Goal: Task Accomplishment & Management: Manage account settings

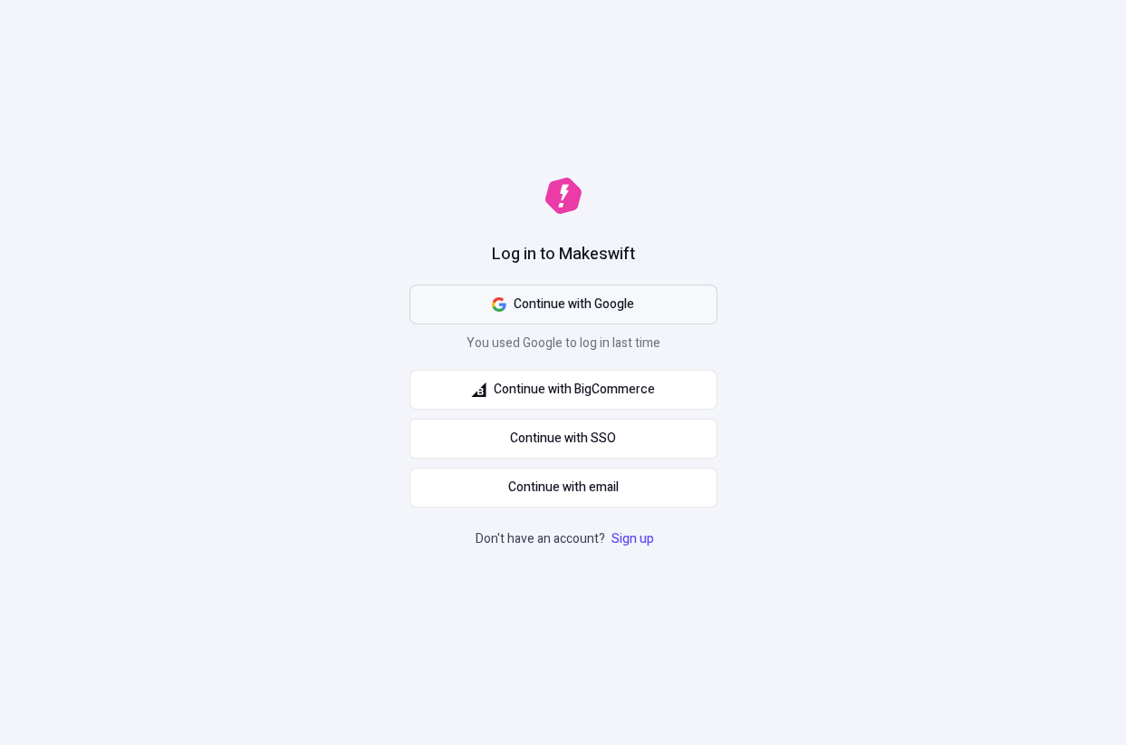
click at [478, 312] on button "Continue with Google" at bounding box center [564, 305] width 308 height 40
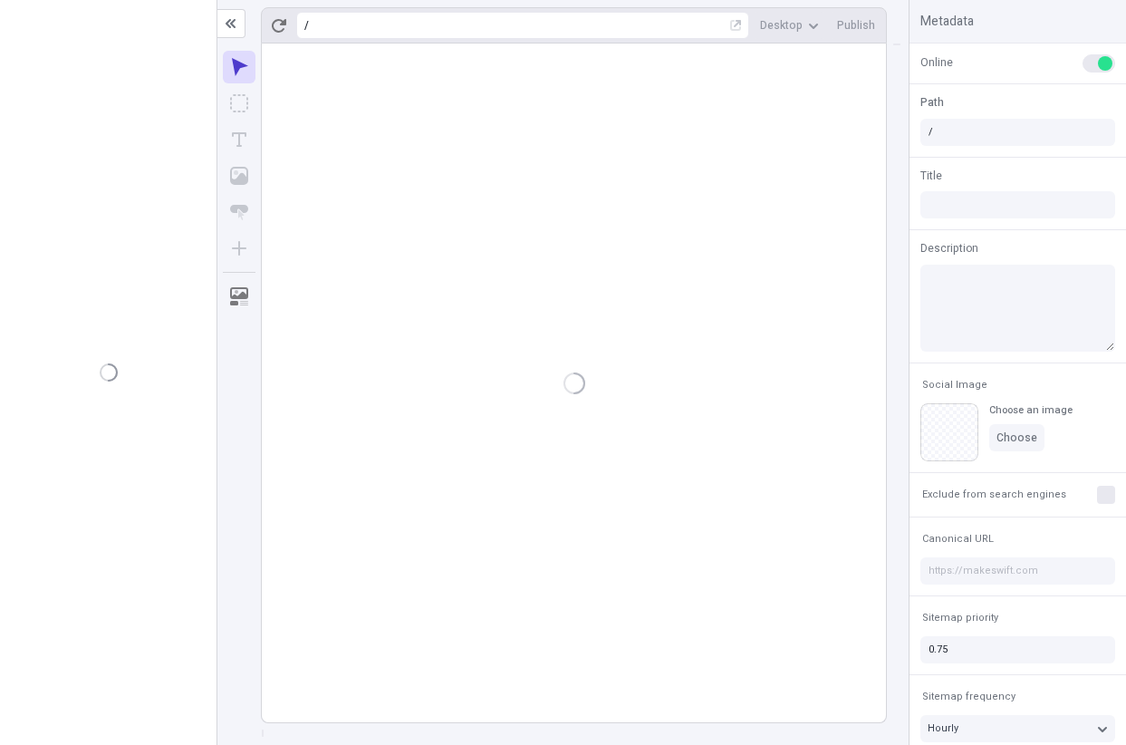
type input "/page-3"
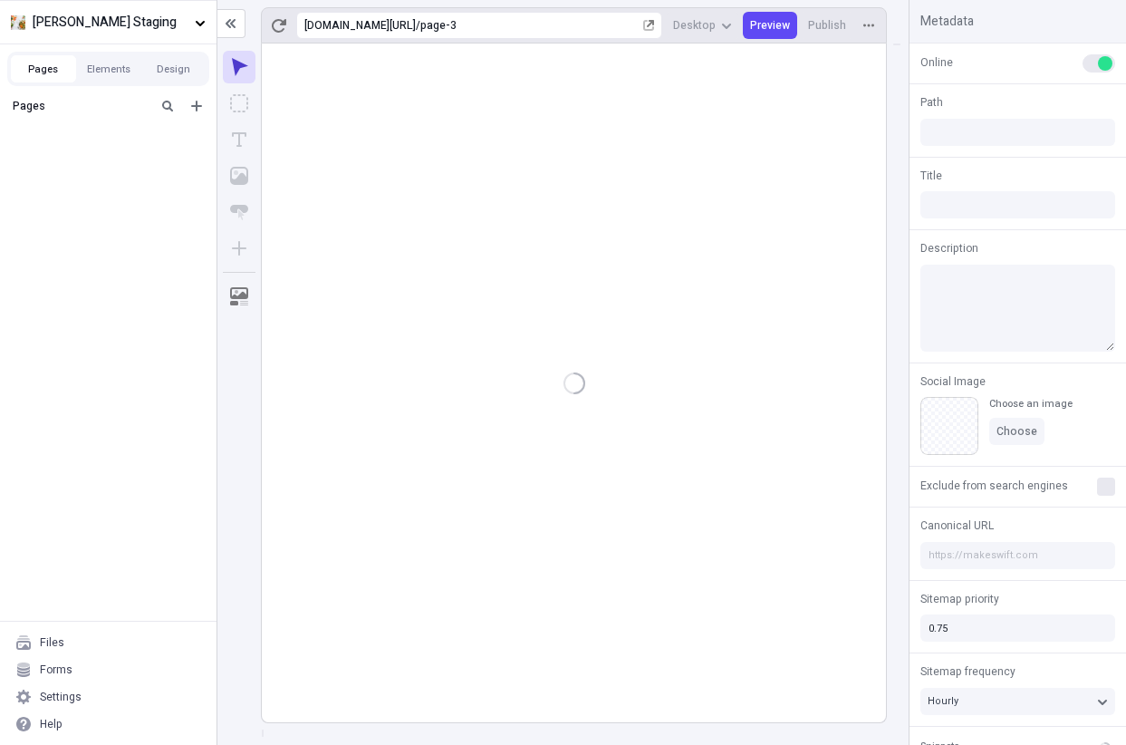
type input "[PERSON_NAME]"
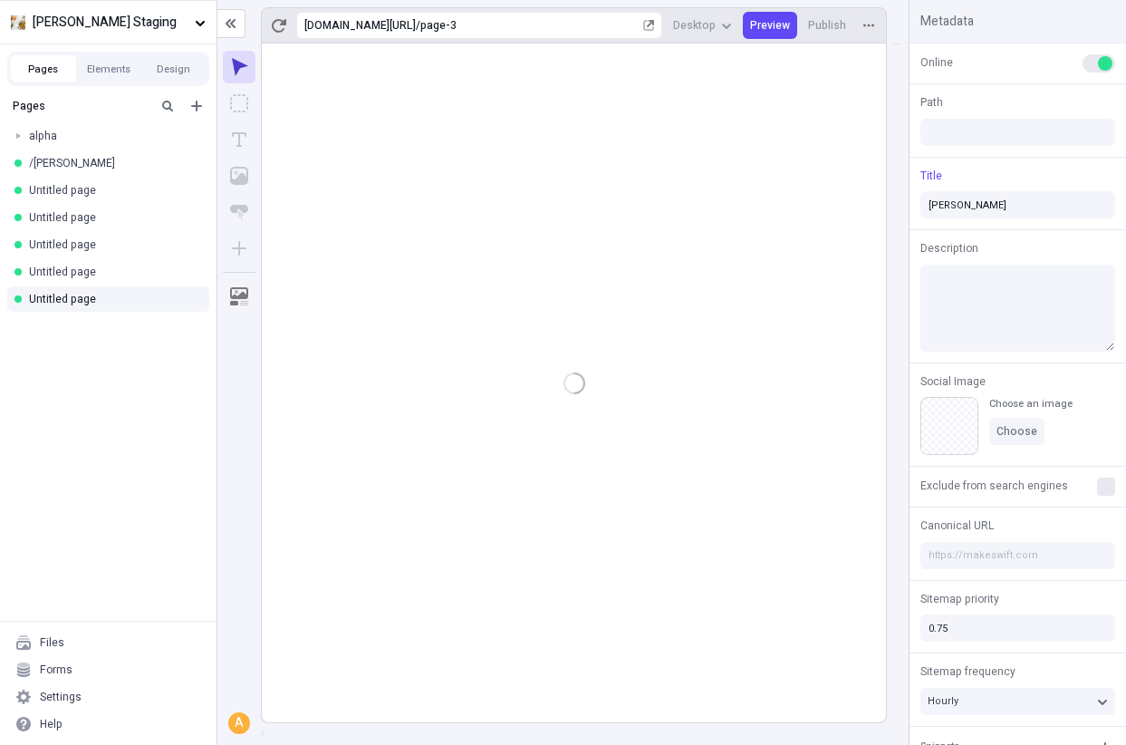
type input "/page-3"
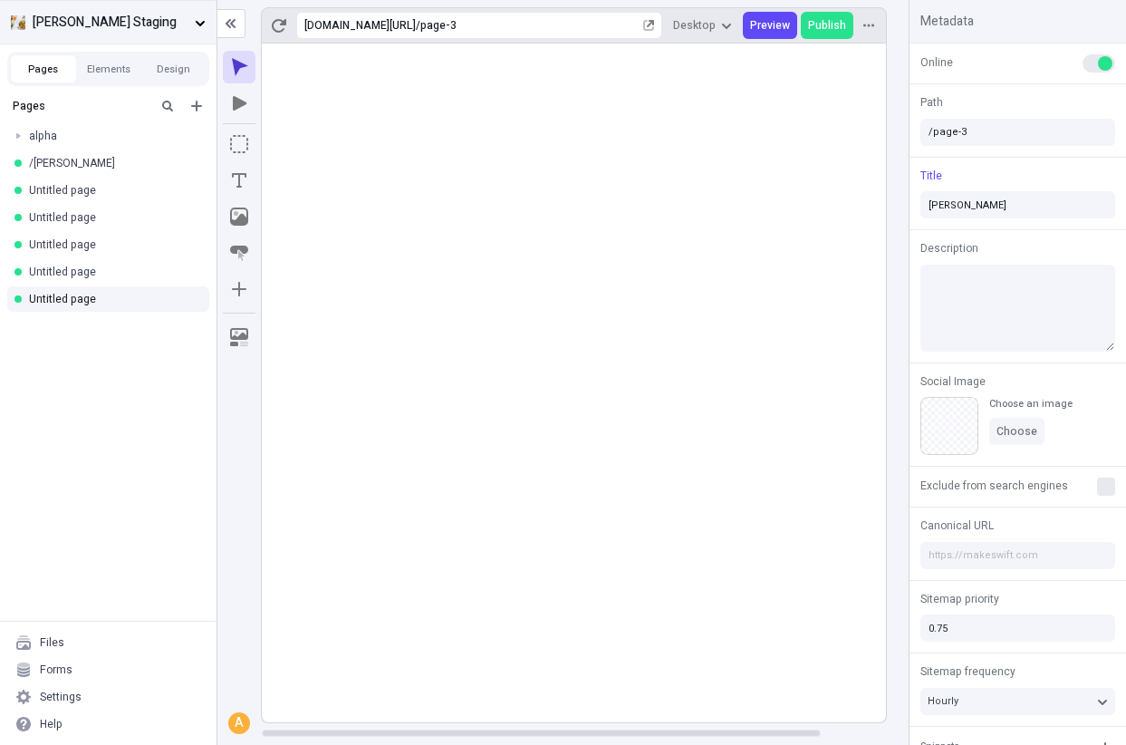
click at [89, 34] on button "[PERSON_NAME] Staging" at bounding box center [108, 22] width 217 height 44
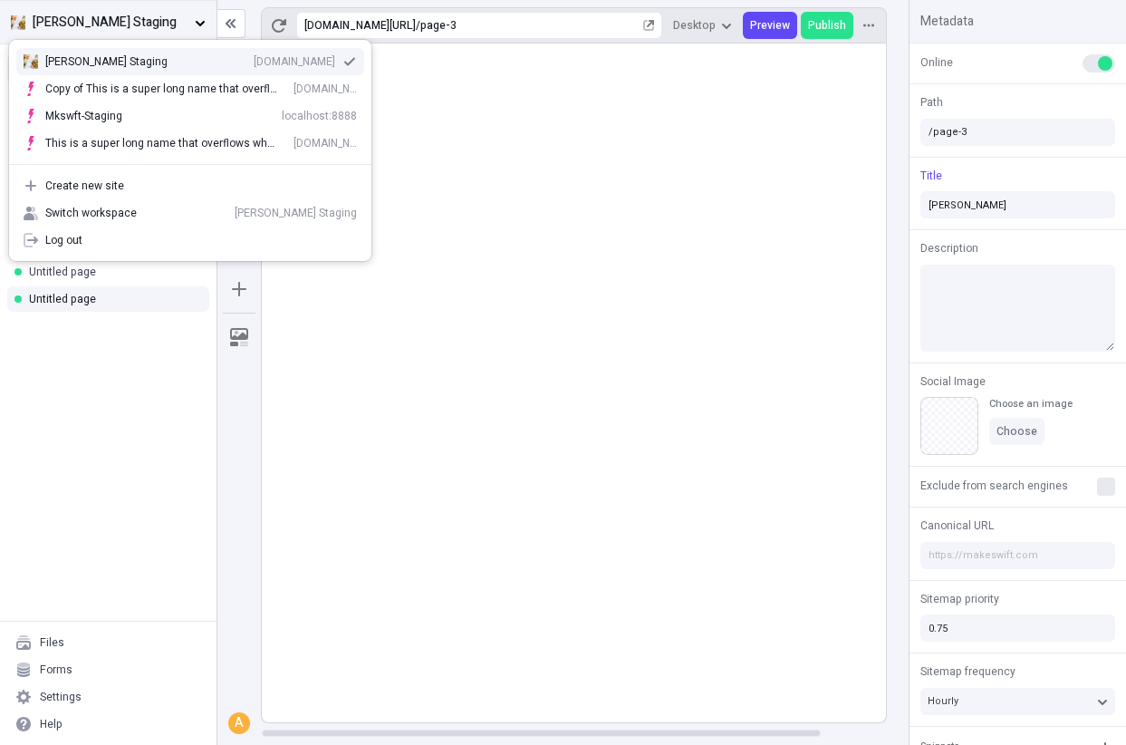
click at [151, 13] on span "[PERSON_NAME] Staging" at bounding box center [110, 23] width 155 height 20
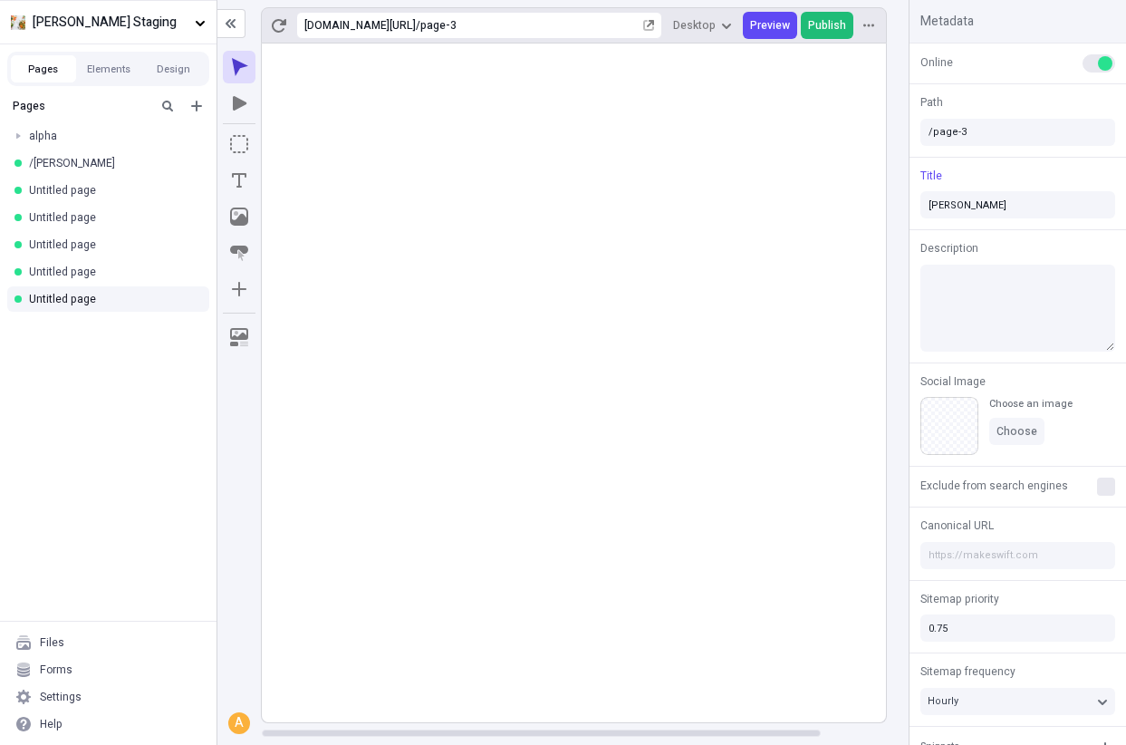
click at [817, 20] on span "Publish" at bounding box center [827, 25] width 38 height 15
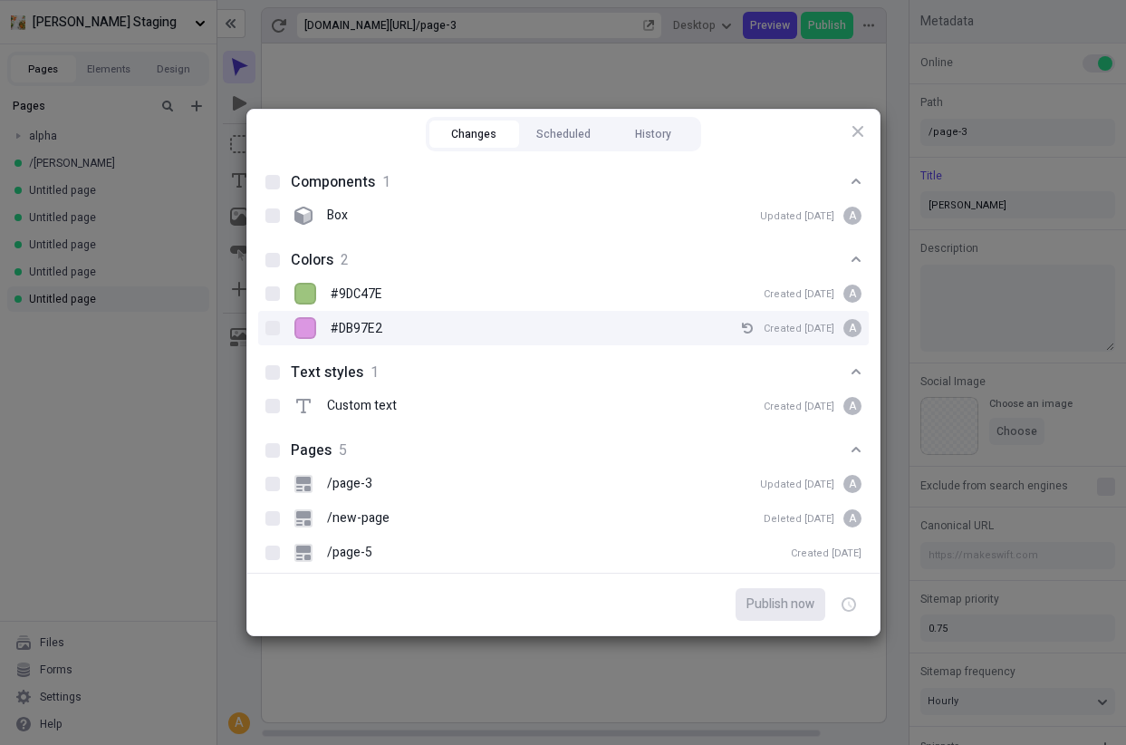
scroll to position [88, 0]
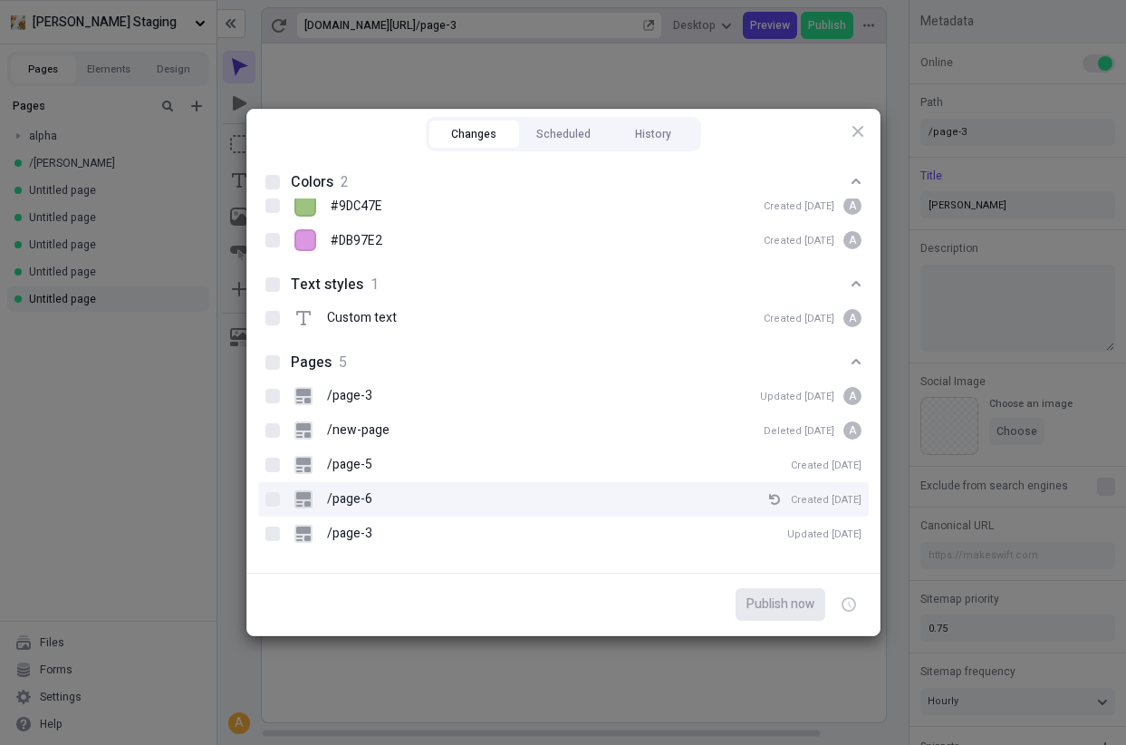
click at [389, 494] on div "/page-6 Created [DATE]" at bounding box center [578, 499] width 567 height 27
click at [273, 499] on input "/page-6 Created [DATE]" at bounding box center [272, 499] width 1 height 1
checkbox input "false"
click at [389, 494] on div "/page-6 Created [DATE]" at bounding box center [578, 499] width 567 height 27
click at [273, 499] on input "/page-6 Created [DATE]" at bounding box center [272, 499] width 1 height 1
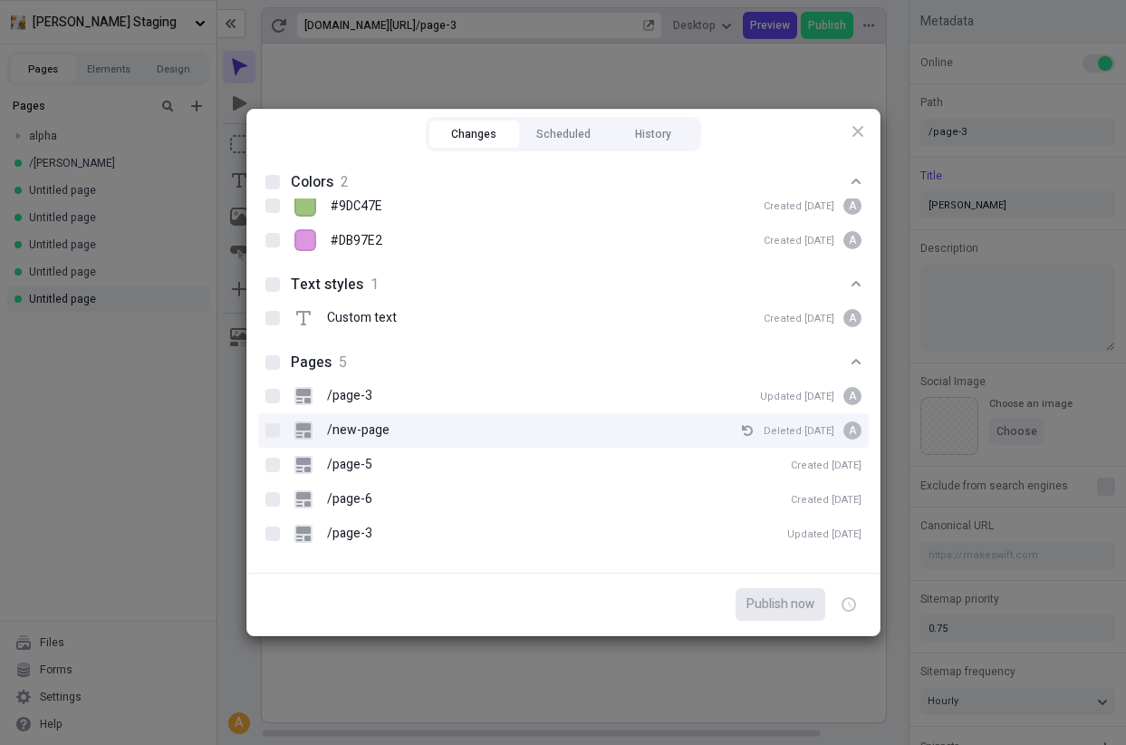
click at [411, 434] on div "/new-page Deleted [DATE] A" at bounding box center [578, 430] width 567 height 27
click at [273, 431] on input "/new-page Deleted [DATE] A" at bounding box center [272, 430] width 1 height 1
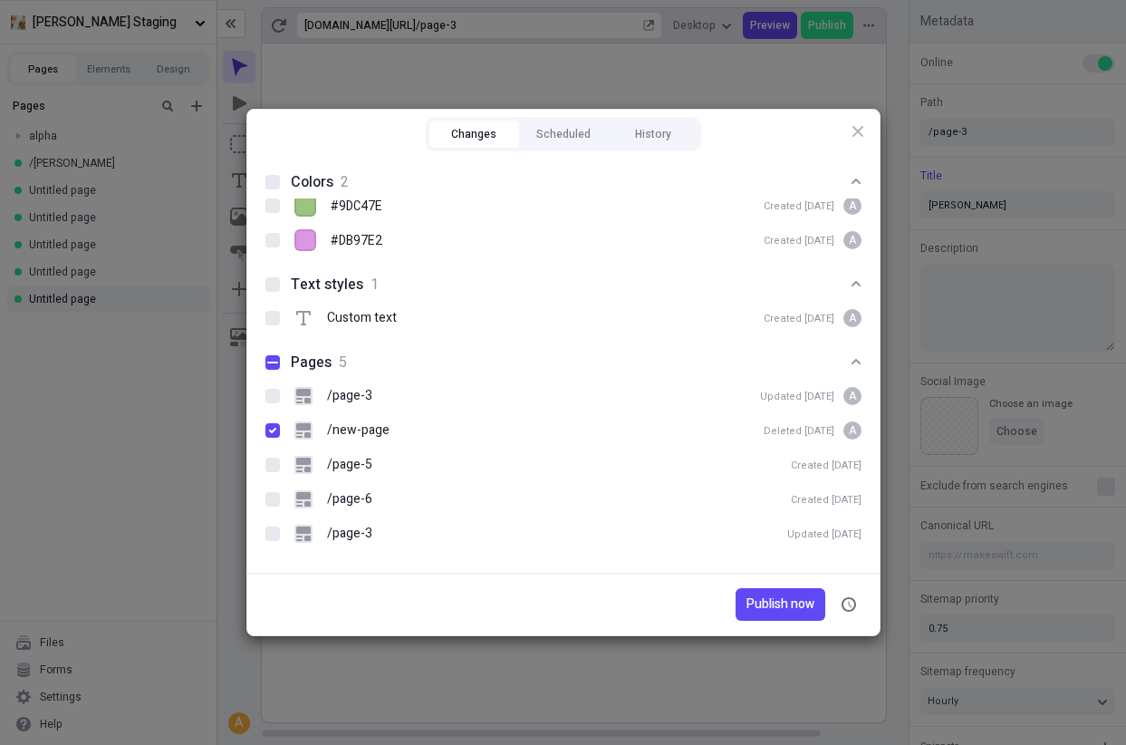
click at [749, 621] on div "Publish now" at bounding box center [563, 604] width 633 height 63
click at [765, 607] on span "Publish now" at bounding box center [781, 605] width 68 height 20
checkbox input "true"
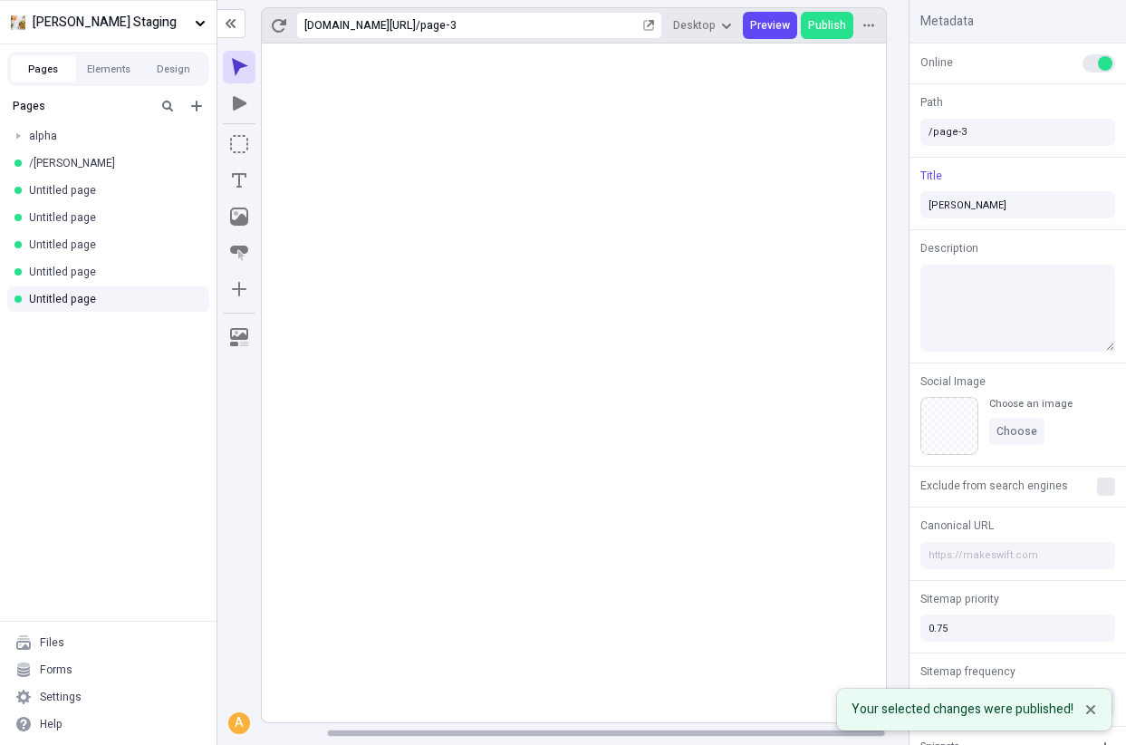
scroll to position [0, 0]
click at [588, 735] on body "[PERSON_NAME] Staging Pages Elements Design Pages alpha /charlie Untitled page …" at bounding box center [563, 372] width 1126 height 745
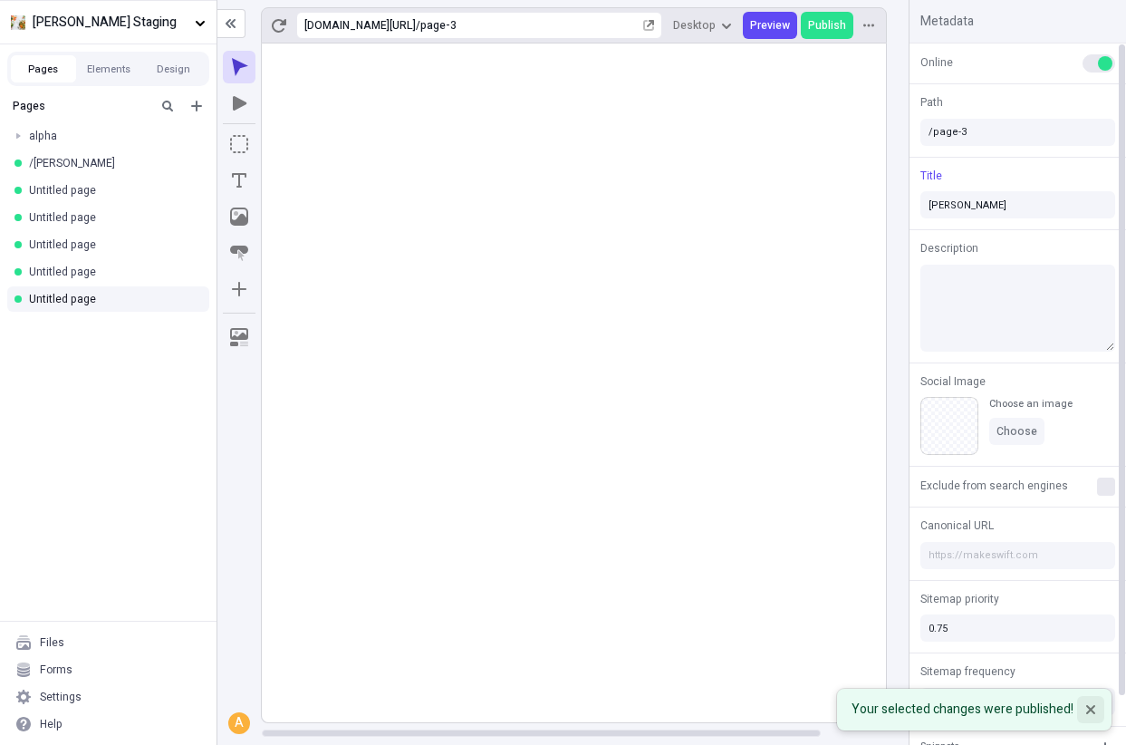
click at [1086, 714] on icon "Notifications (F8)" at bounding box center [1091, 709] width 11 height 11
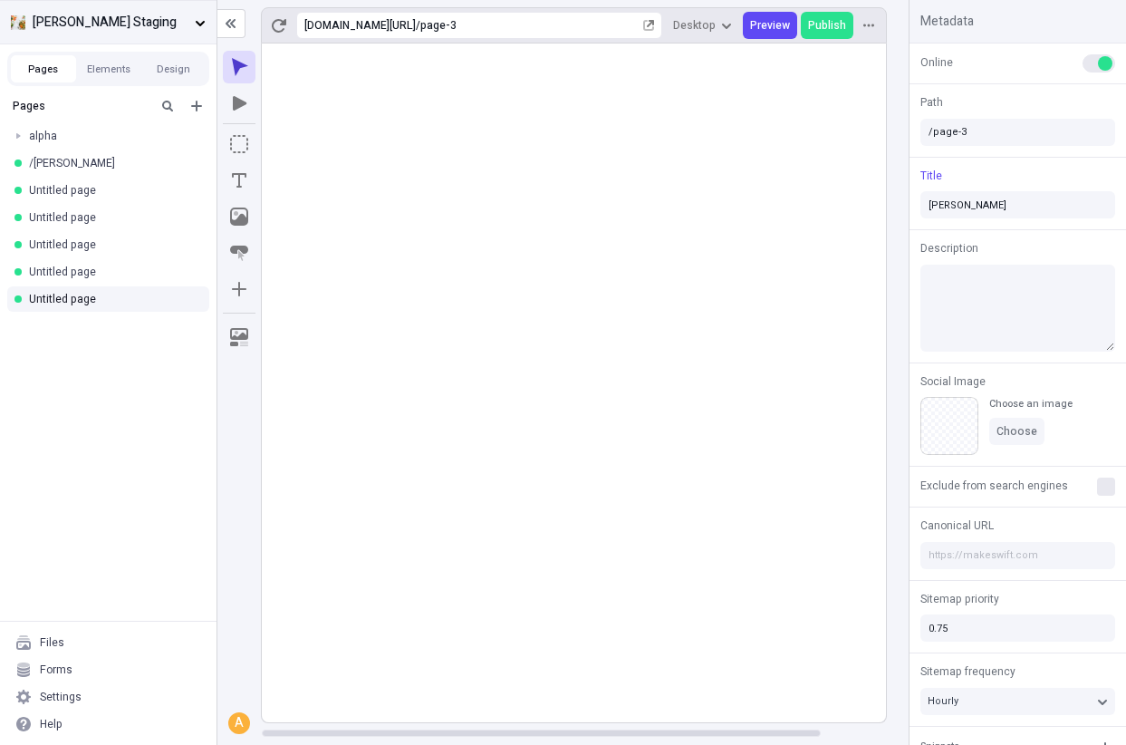
click at [171, 32] on button "[PERSON_NAME] Staging" at bounding box center [108, 22] width 217 height 44
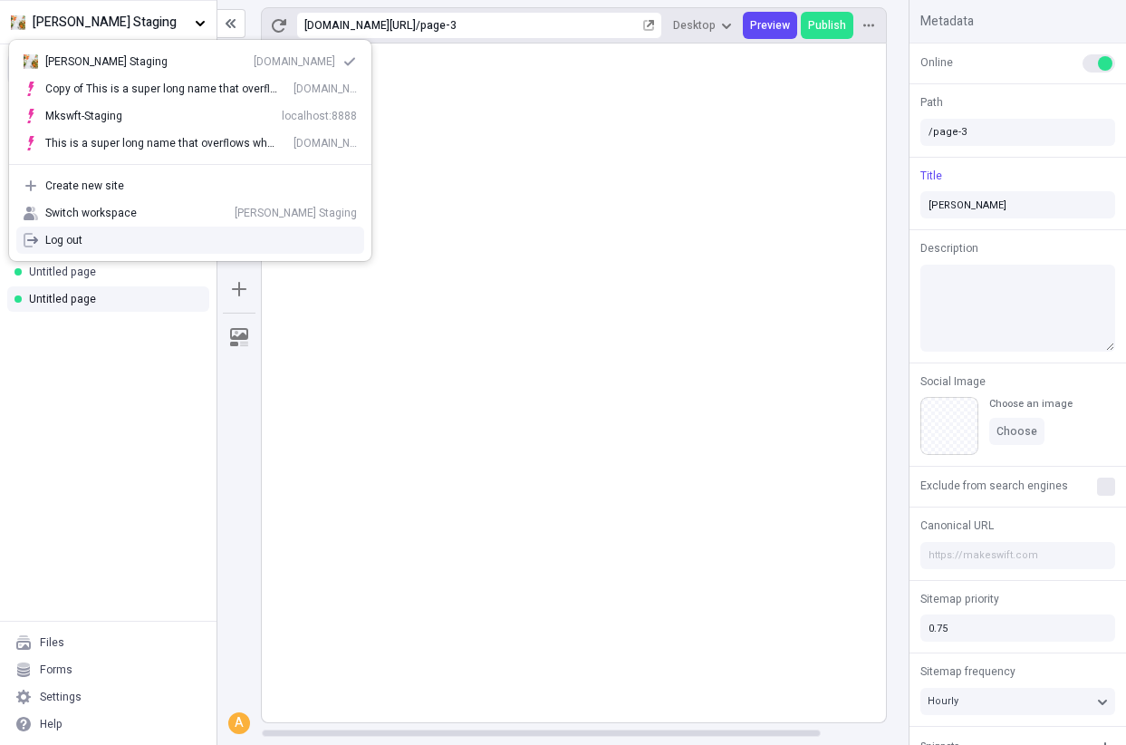
click at [121, 232] on div "Log out" at bounding box center [190, 240] width 363 height 27
